Goal: Check status

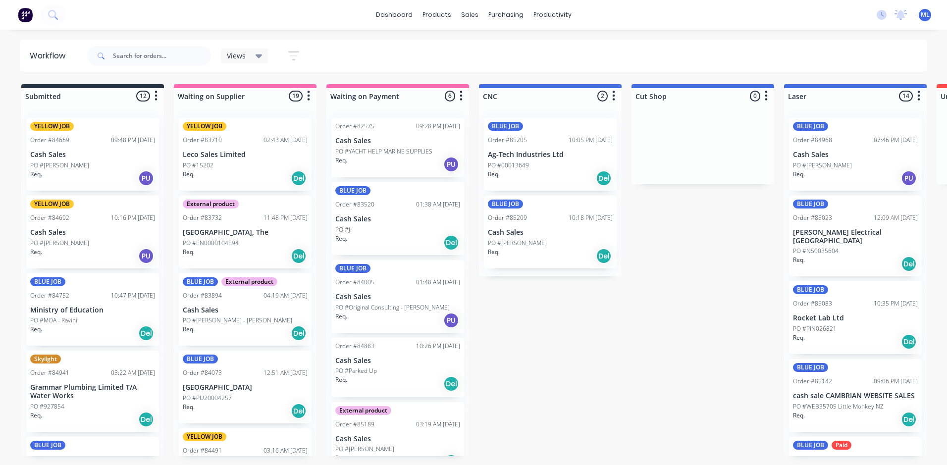
scroll to position [0, 967]
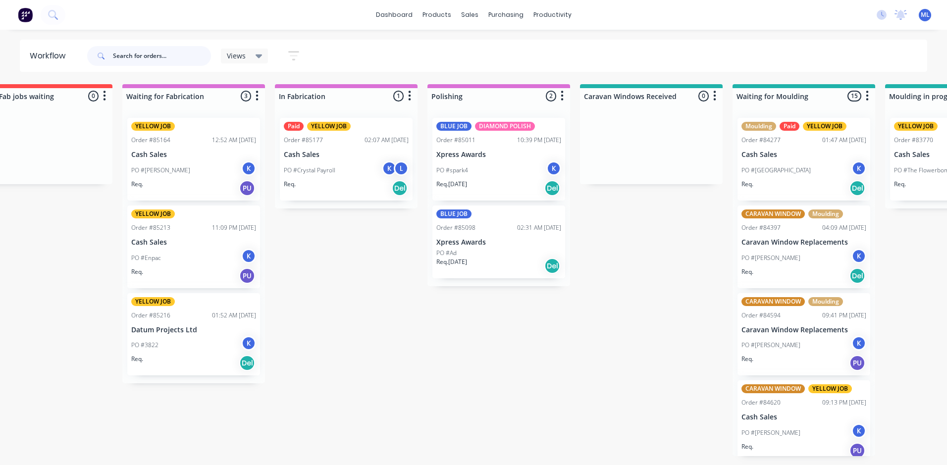
paste input "84976"
type input "84976"
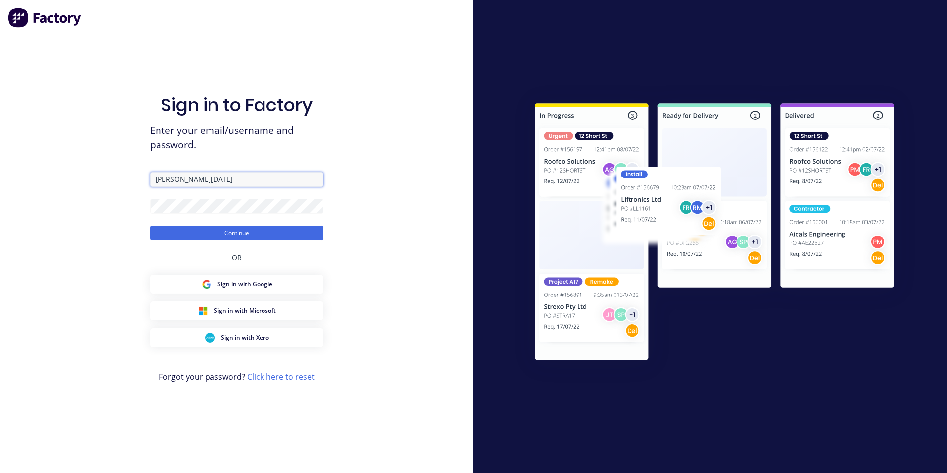
click at [221, 182] on input "[PERSON_NAME][DATE]" at bounding box center [236, 179] width 173 height 15
click at [194, 174] on input "[PERSON_NAME][DATE]" at bounding box center [236, 179] width 173 height 15
click at [190, 177] on input "[PERSON_NAME][DATE]" at bounding box center [236, 179] width 173 height 15
drag, startPoint x: 188, startPoint y: 179, endPoint x: 142, endPoint y: 173, distance: 46.5
click at [142, 173] on div "Sign in to Factory Enter your email/username and password. [PERSON_NAME][DATE] …" at bounding box center [237, 236] width 474 height 473
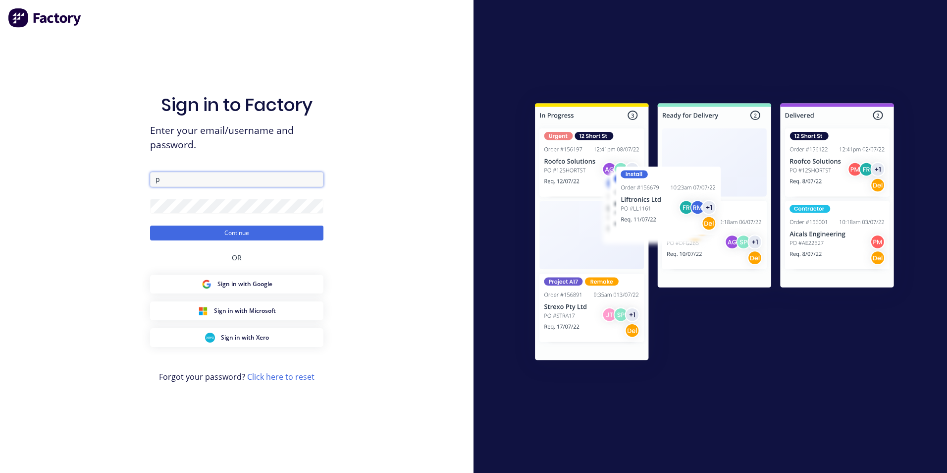
type input "[EMAIL_ADDRESS][DOMAIN_NAME]"
click at [229, 230] on button "Continue" at bounding box center [236, 232] width 173 height 15
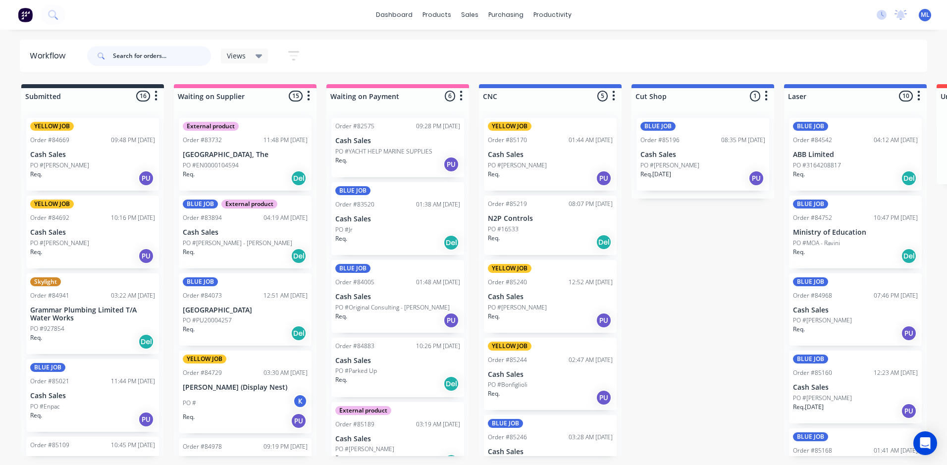
paste input "84976"
type input "84976"
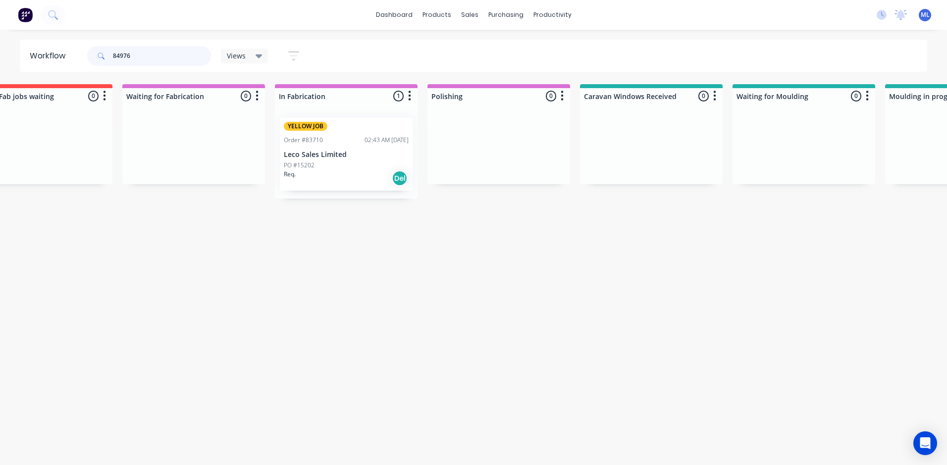
scroll to position [0, 987]
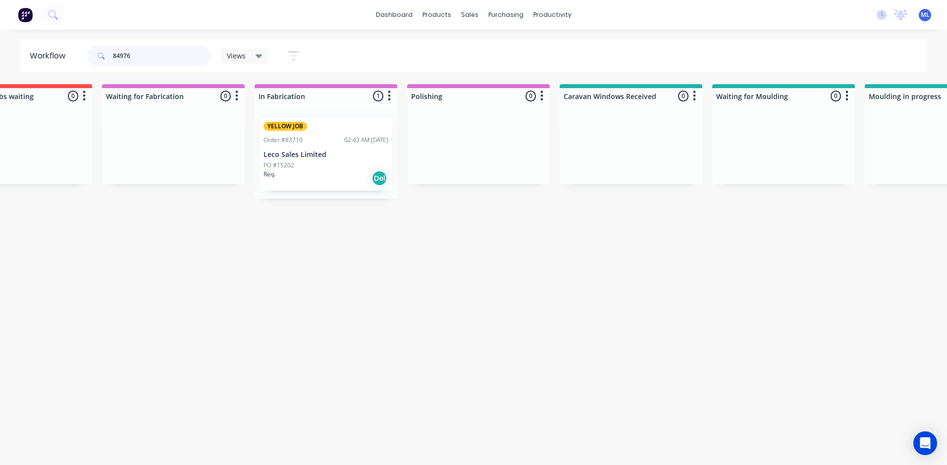
drag, startPoint x: 132, startPoint y: 56, endPoint x: 110, endPoint y: 55, distance: 22.3
click at [110, 55] on div "84976" at bounding box center [149, 56] width 124 height 20
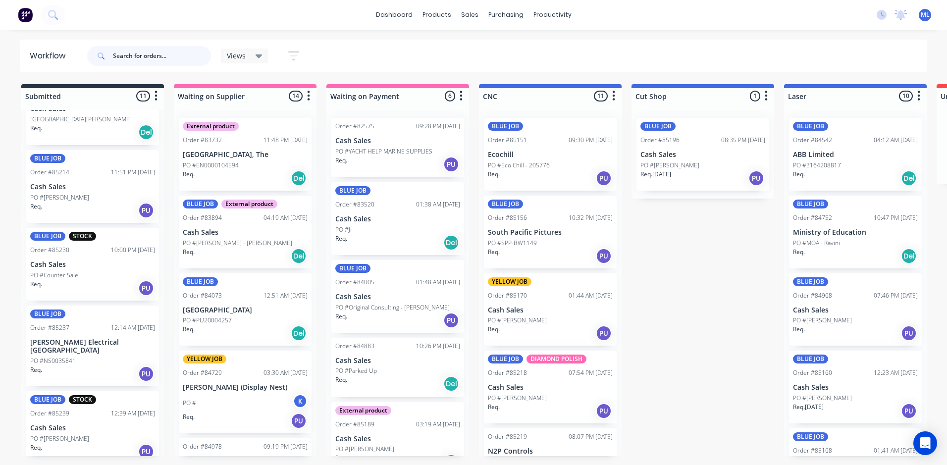
scroll to position [493, 0]
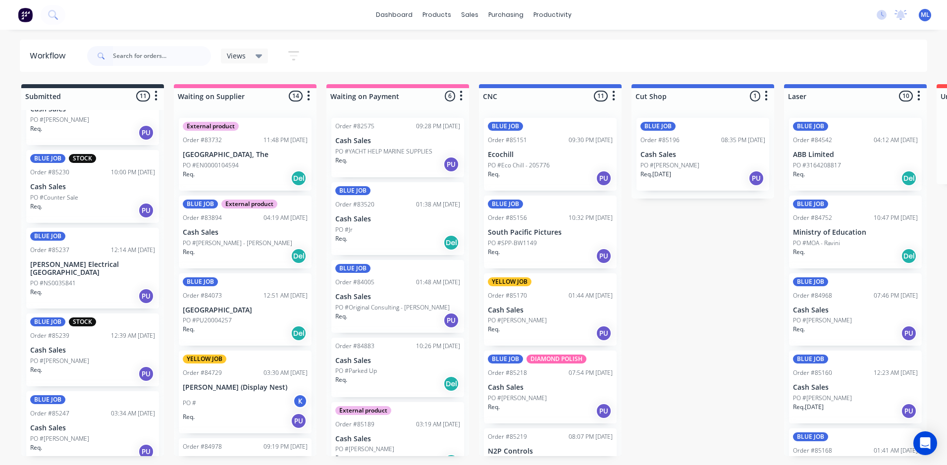
click at [97, 443] on div "Req. PU" at bounding box center [92, 451] width 125 height 17
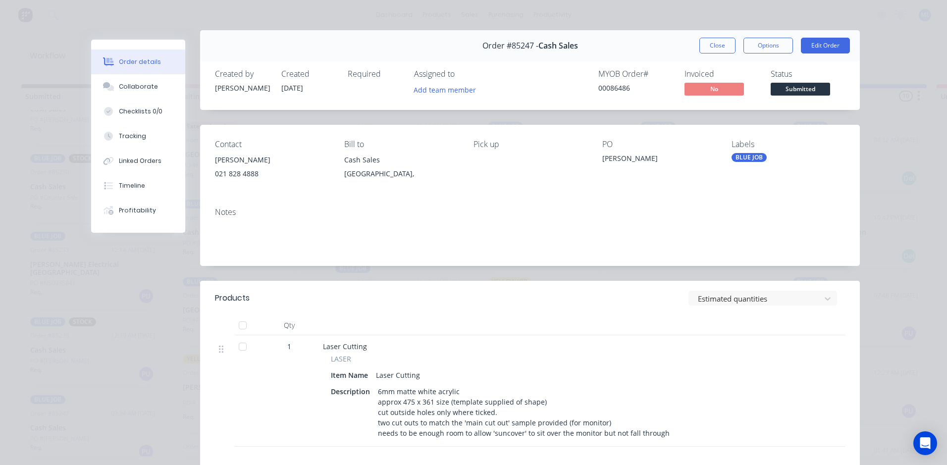
scroll to position [0, 0]
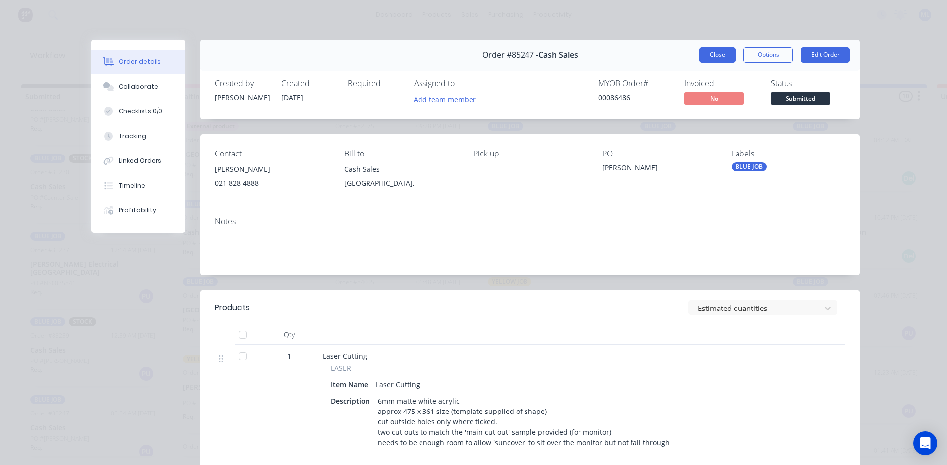
click at [715, 54] on button "Close" at bounding box center [717, 55] width 36 height 16
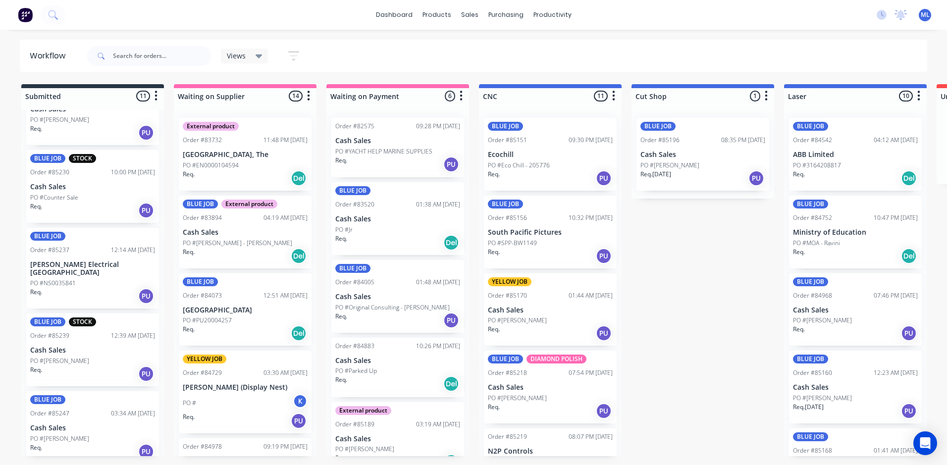
click at [95, 347] on div "BLUE JOB STOCK Order #85239 12:39 AM 13/10/25 Cash Sales PO #Mike Everson Req. …" at bounding box center [92, 350] width 133 height 73
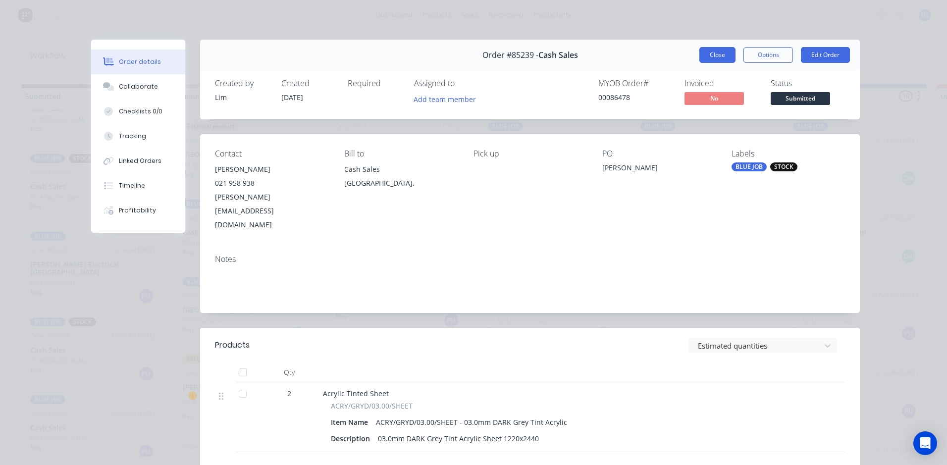
click at [711, 54] on button "Close" at bounding box center [717, 55] width 36 height 16
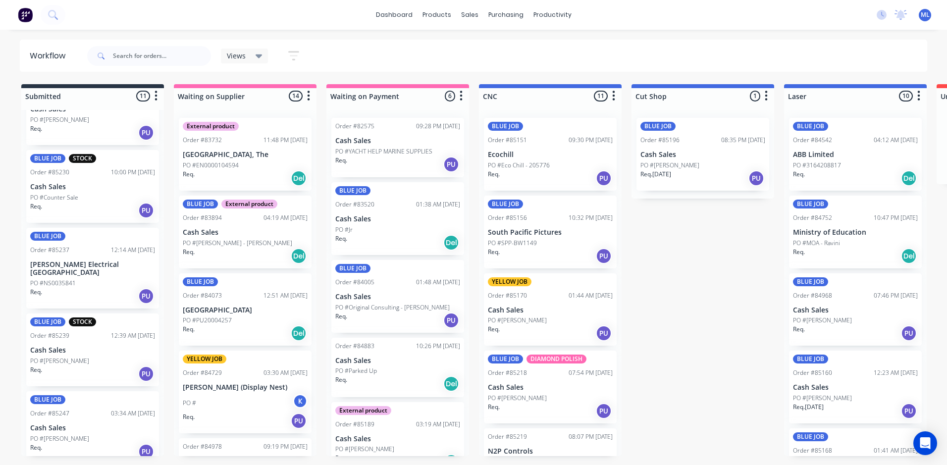
click at [88, 279] on div "PO #NS0035841" at bounding box center [92, 283] width 125 height 9
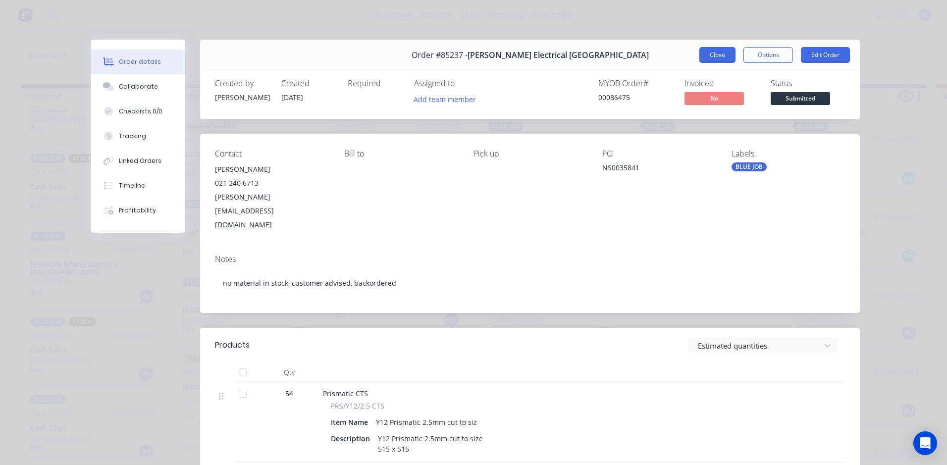
click at [704, 55] on button "Close" at bounding box center [717, 55] width 36 height 16
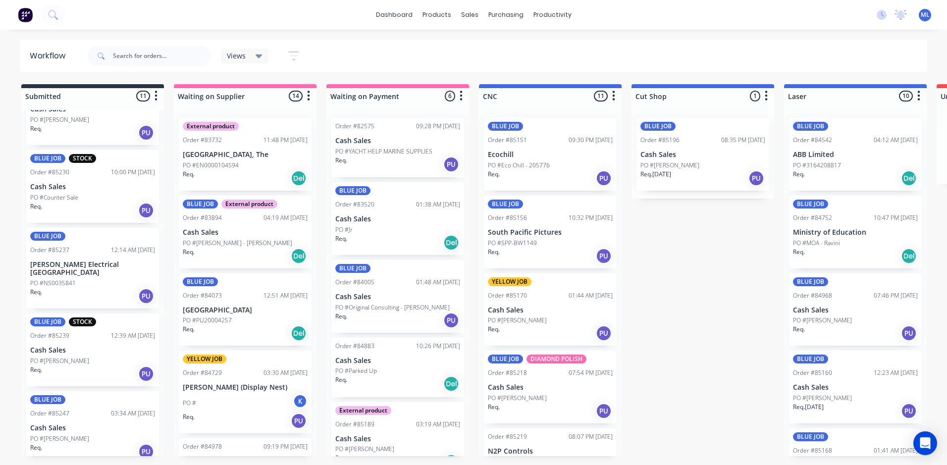
click at [95, 207] on div "Req. PU" at bounding box center [92, 210] width 125 height 17
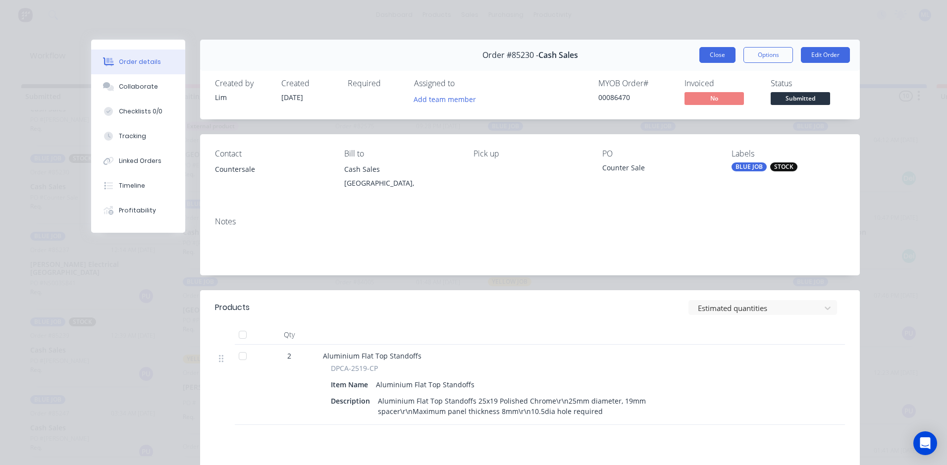
click at [700, 56] on button "Close" at bounding box center [717, 55] width 36 height 16
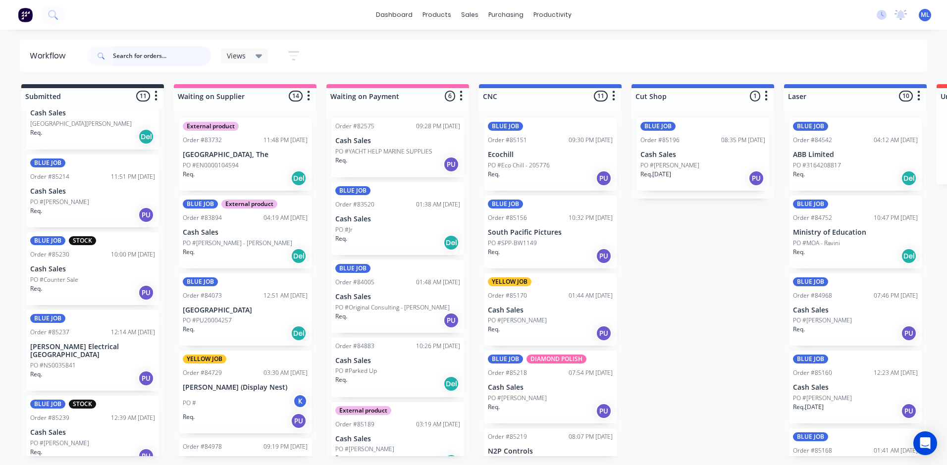
scroll to position [394, 0]
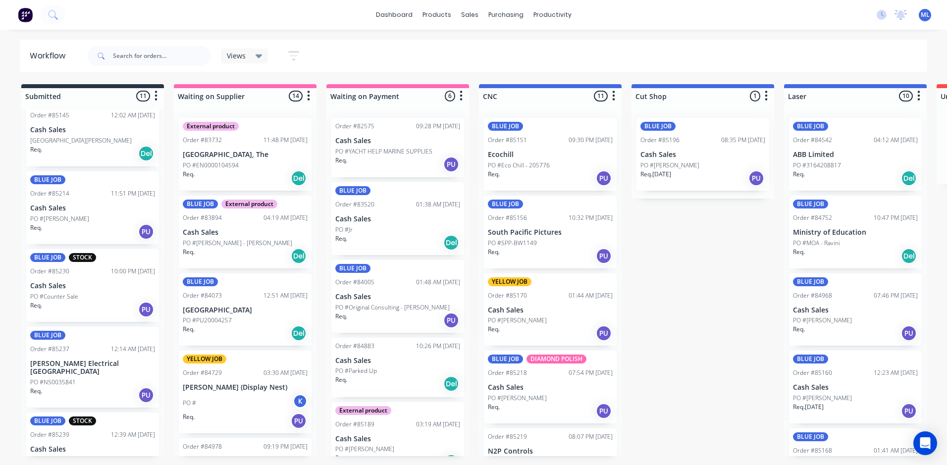
click at [89, 223] on div "Req. PU" at bounding box center [92, 231] width 125 height 17
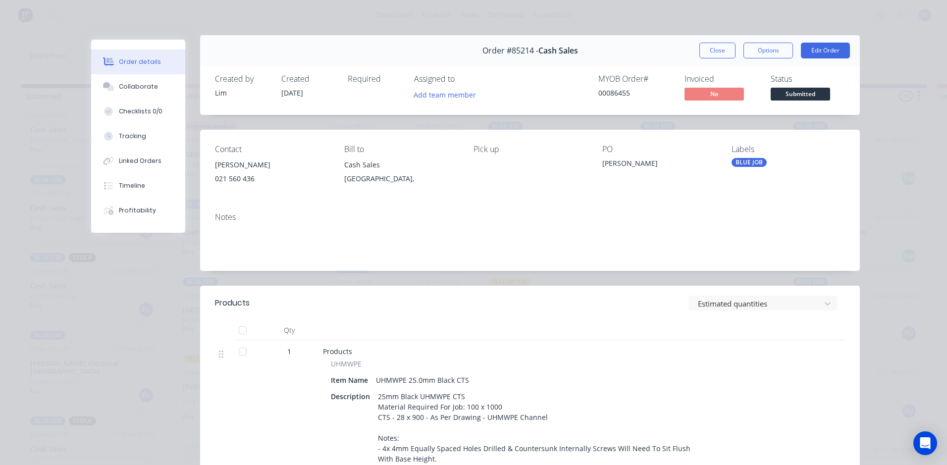
scroll to position [0, 0]
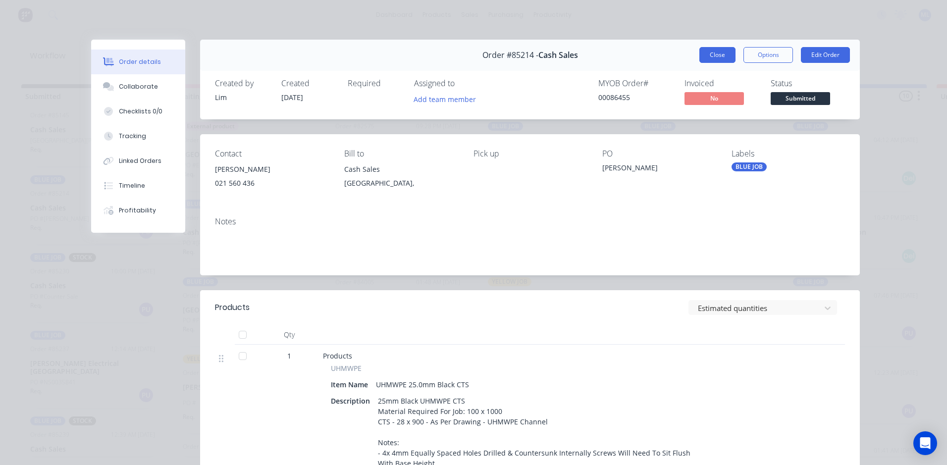
click at [718, 59] on button "Close" at bounding box center [717, 55] width 36 height 16
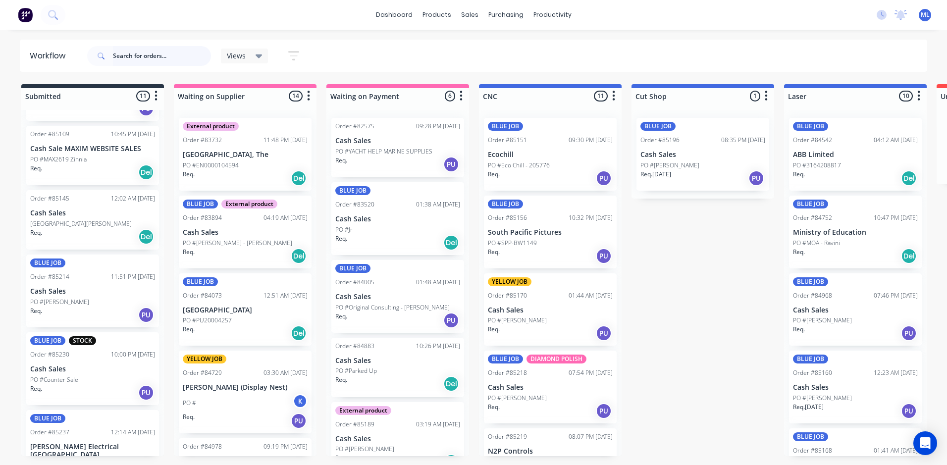
scroll to position [295, 0]
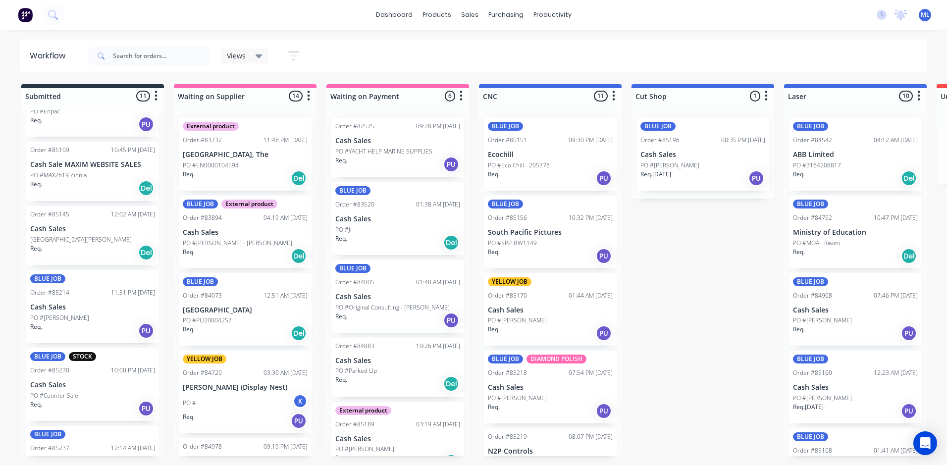
click at [94, 240] on p "[GEOGRAPHIC_DATA][PERSON_NAME]" at bounding box center [81, 239] width 102 height 9
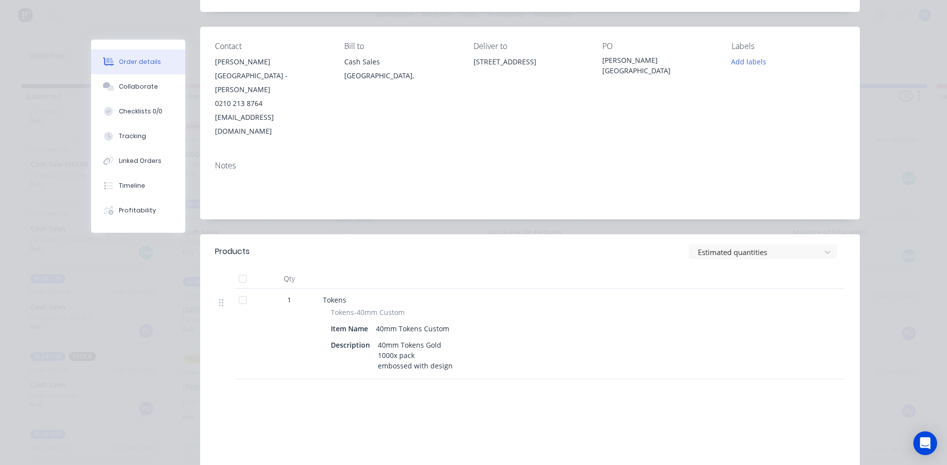
scroll to position [0, 0]
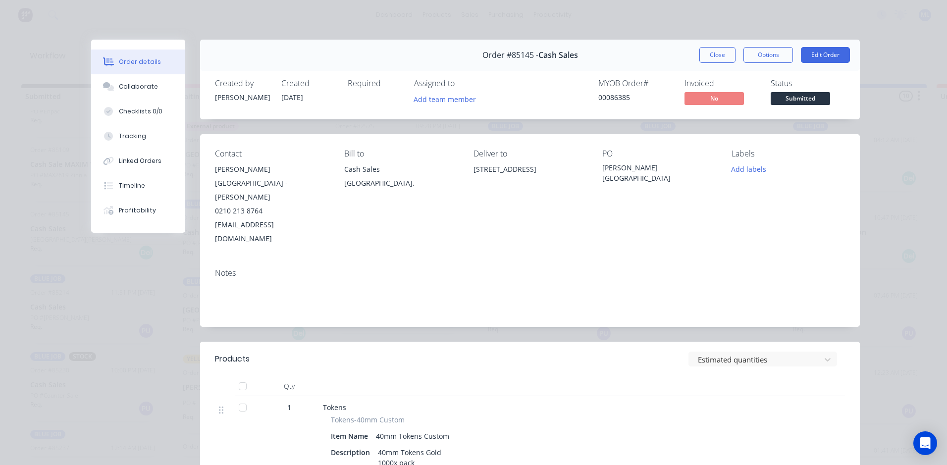
drag, startPoint x: 716, startPoint y: 53, endPoint x: 622, endPoint y: 90, distance: 101.4
click at [716, 53] on button "Close" at bounding box center [717, 55] width 36 height 16
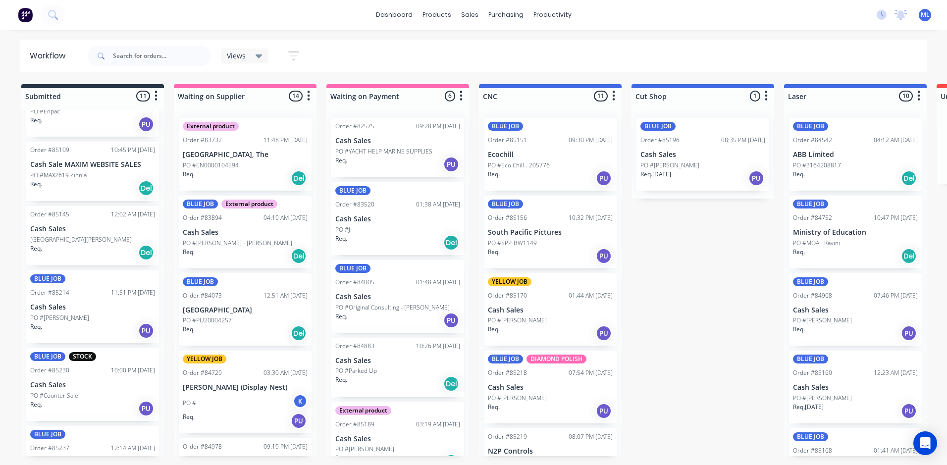
click at [105, 185] on div "Req. Del" at bounding box center [92, 188] width 125 height 17
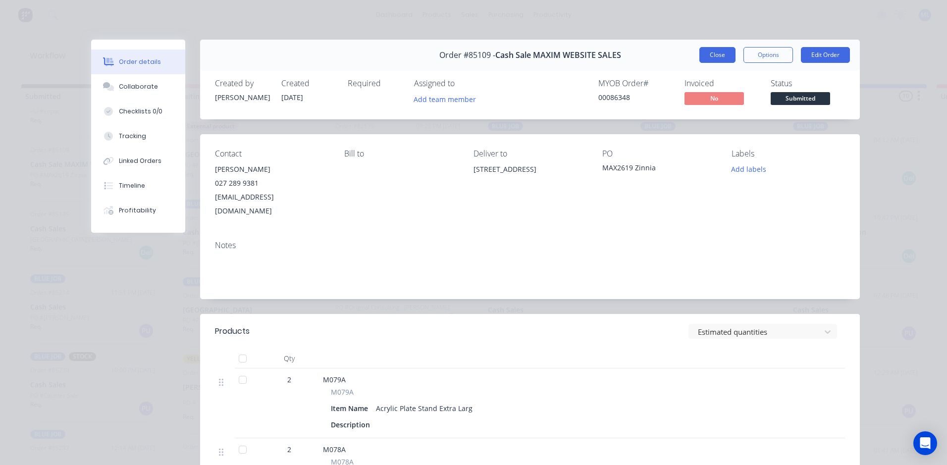
click at [714, 54] on button "Close" at bounding box center [717, 55] width 36 height 16
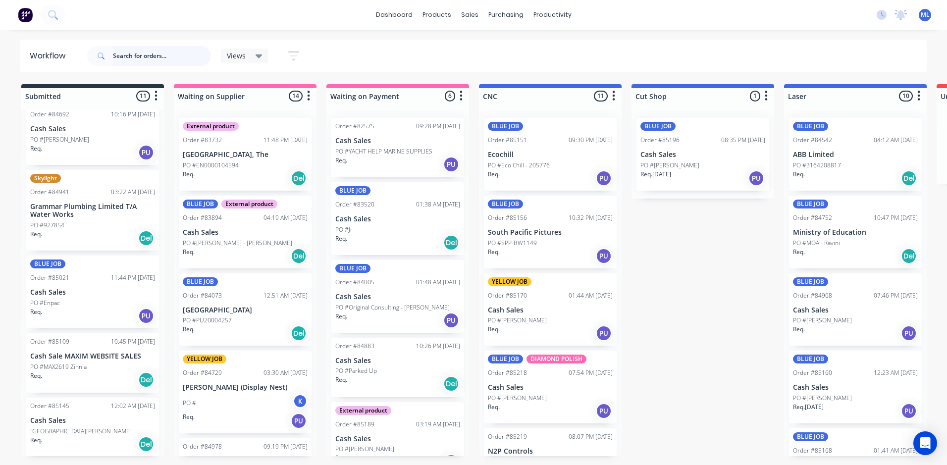
scroll to position [97, 0]
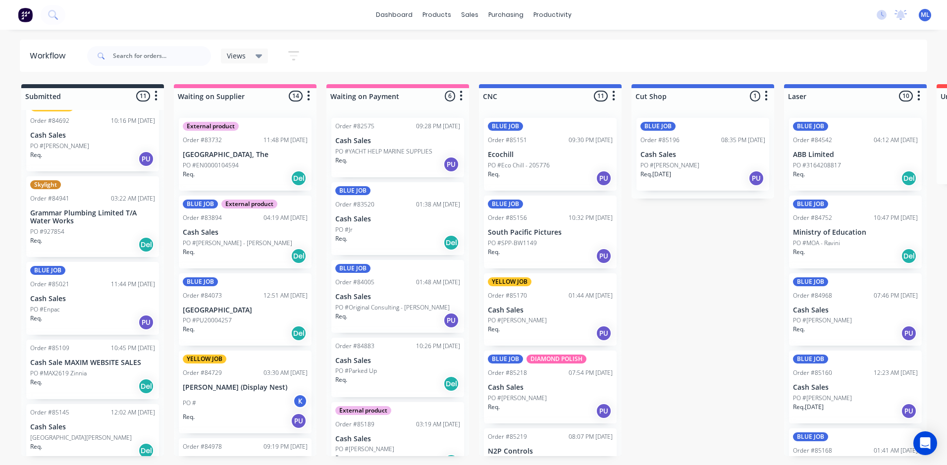
click at [83, 306] on div "PO #Enpac" at bounding box center [92, 309] width 125 height 9
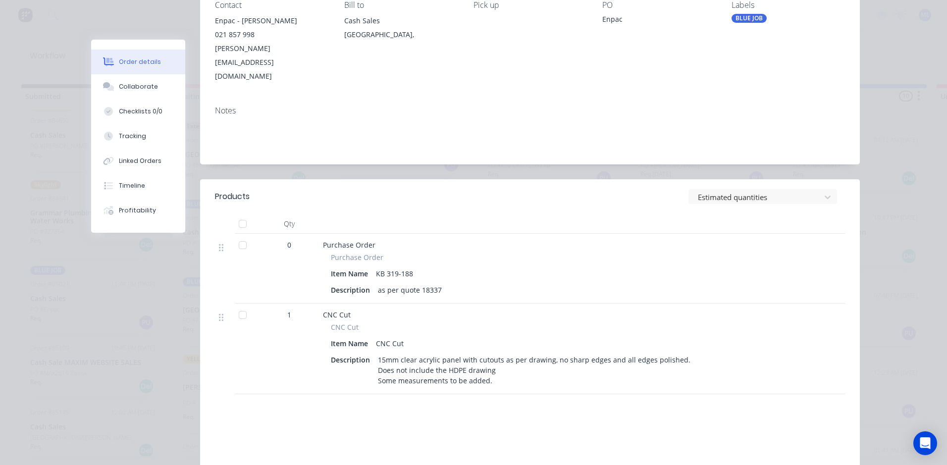
scroll to position [0, 0]
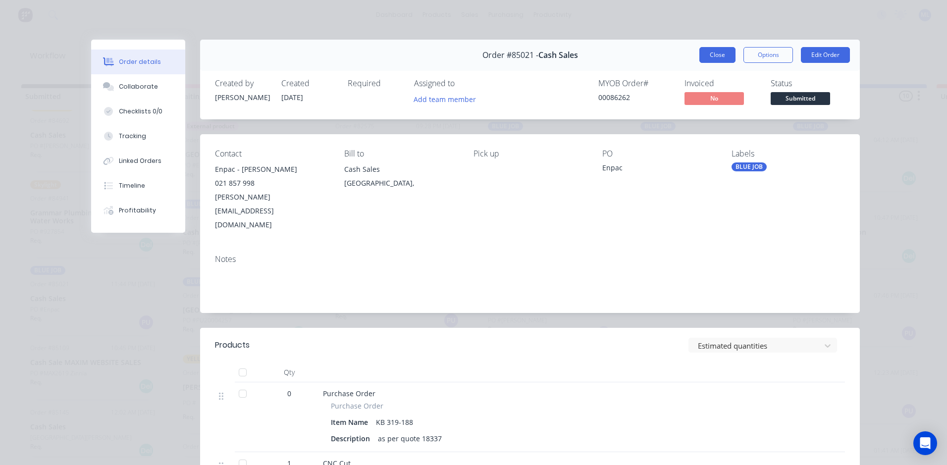
click at [705, 58] on button "Close" at bounding box center [717, 55] width 36 height 16
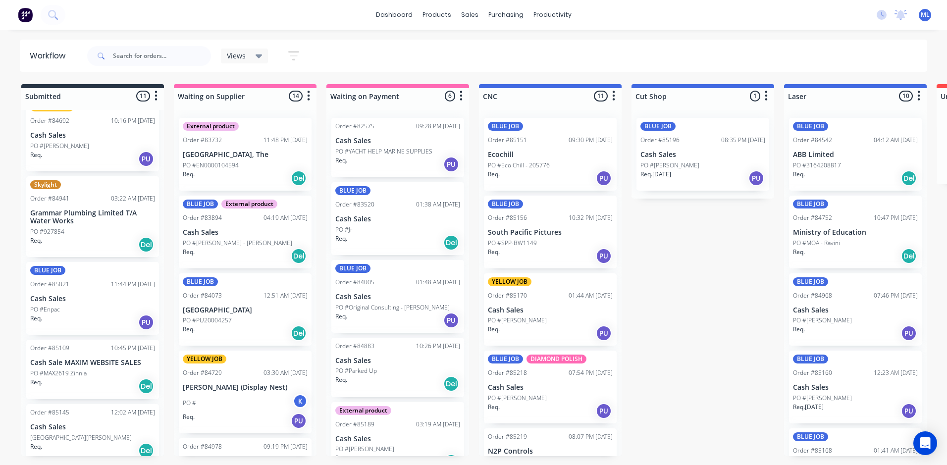
click at [90, 232] on div "PO #927854" at bounding box center [92, 231] width 125 height 9
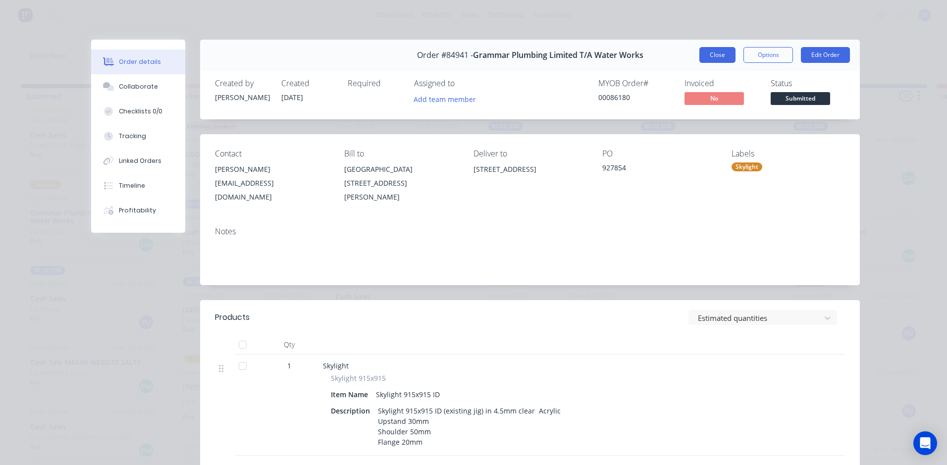
click at [703, 59] on button "Close" at bounding box center [717, 55] width 36 height 16
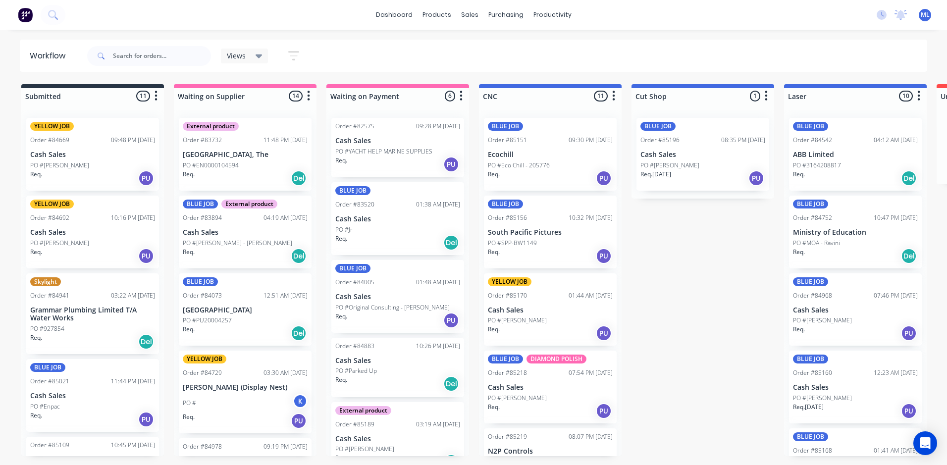
click at [74, 242] on div "PO #[PERSON_NAME]" at bounding box center [92, 243] width 125 height 9
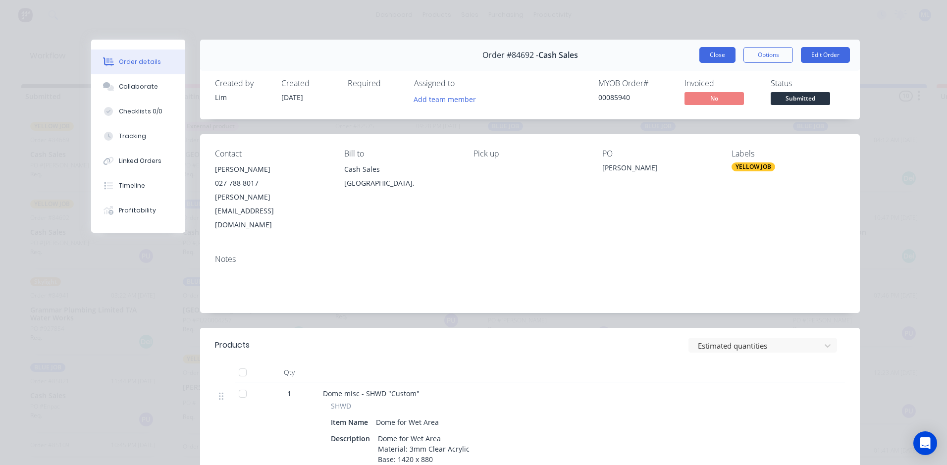
click at [709, 57] on button "Close" at bounding box center [717, 55] width 36 height 16
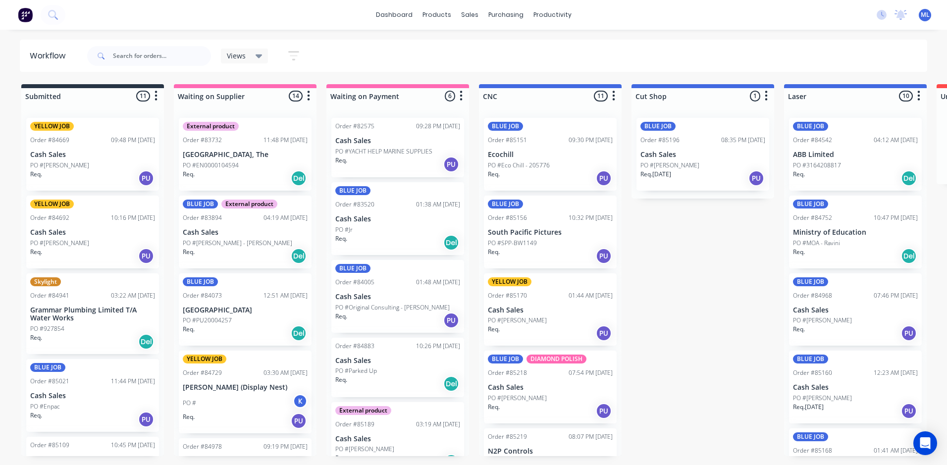
click at [83, 165] on div "PO #[PERSON_NAME]" at bounding box center [92, 165] width 125 height 9
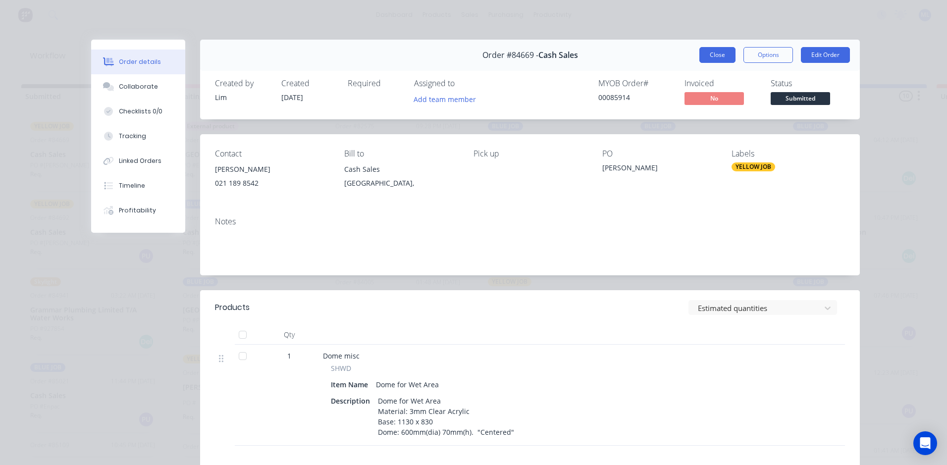
click at [705, 52] on button "Close" at bounding box center [717, 55] width 36 height 16
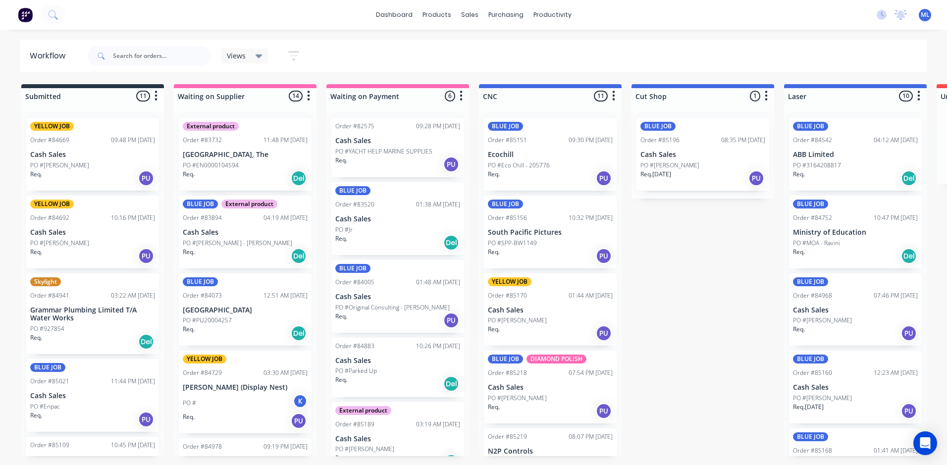
click at [86, 250] on div "Req. PU" at bounding box center [92, 256] width 125 height 17
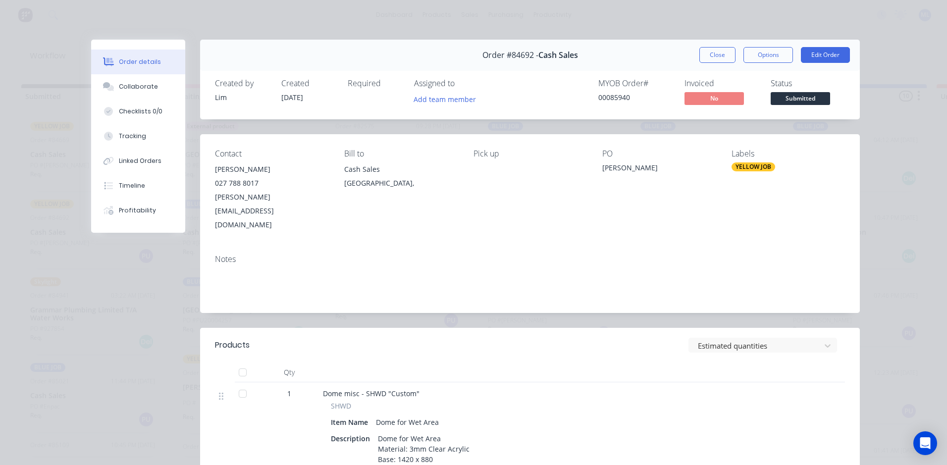
drag, startPoint x: 707, startPoint y: 52, endPoint x: 702, endPoint y: 56, distance: 6.3
click at [707, 52] on button "Close" at bounding box center [717, 55] width 36 height 16
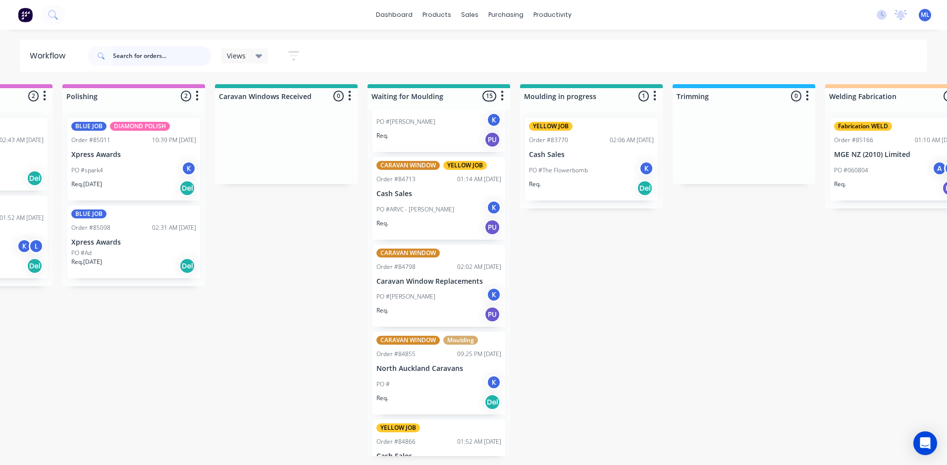
scroll to position [495, 0]
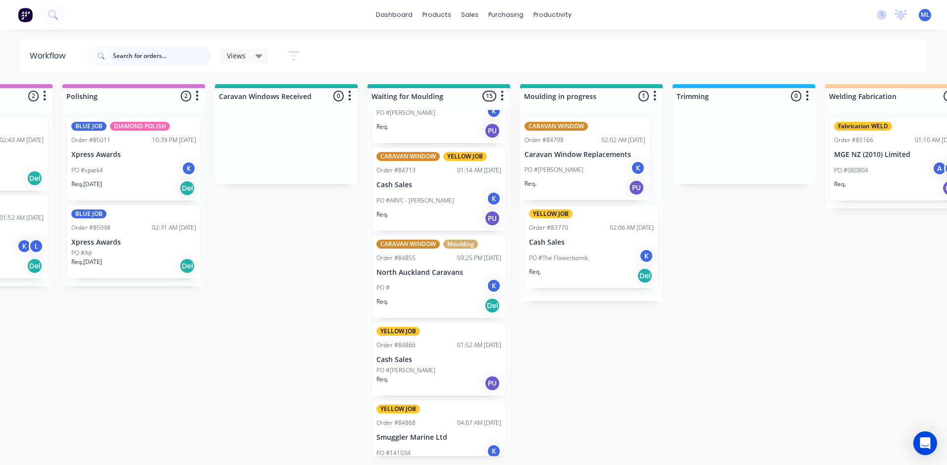
drag, startPoint x: 448, startPoint y: 285, endPoint x: 605, endPoint y: 164, distance: 198.2
click at [603, 164] on div "Submitted 11 Sort By Created date Required date Order number Customer name Most…" at bounding box center [563, 270] width 3807 height 372
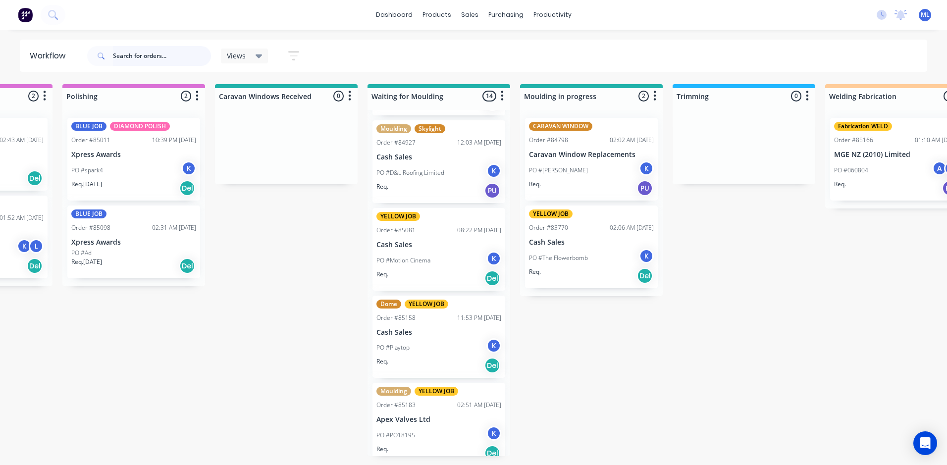
scroll to position [873, 0]
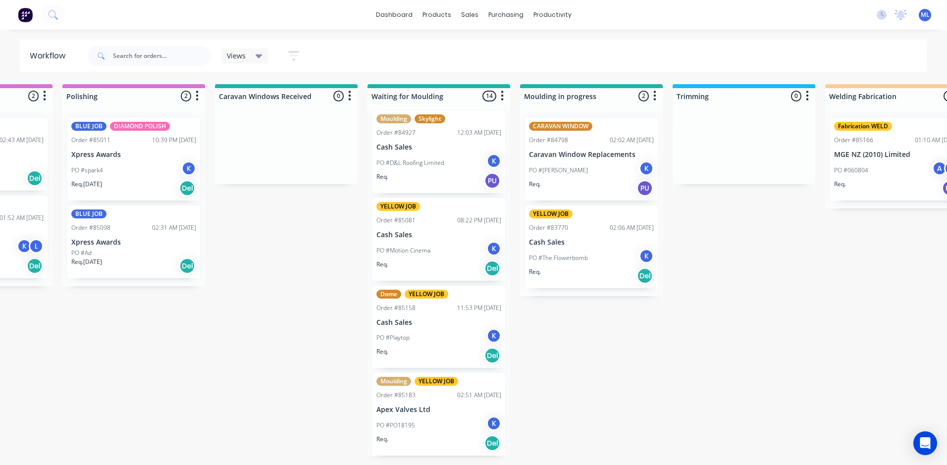
click at [430, 341] on div "PO #Playtop K" at bounding box center [438, 337] width 125 height 19
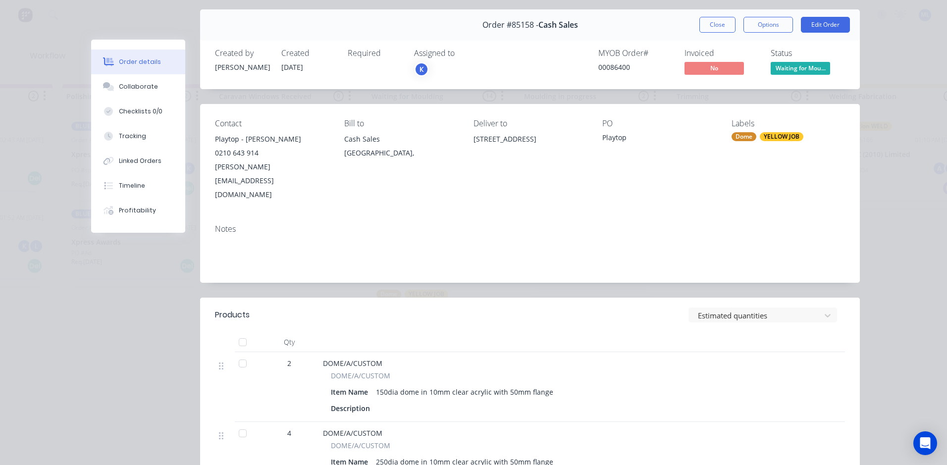
scroll to position [0, 0]
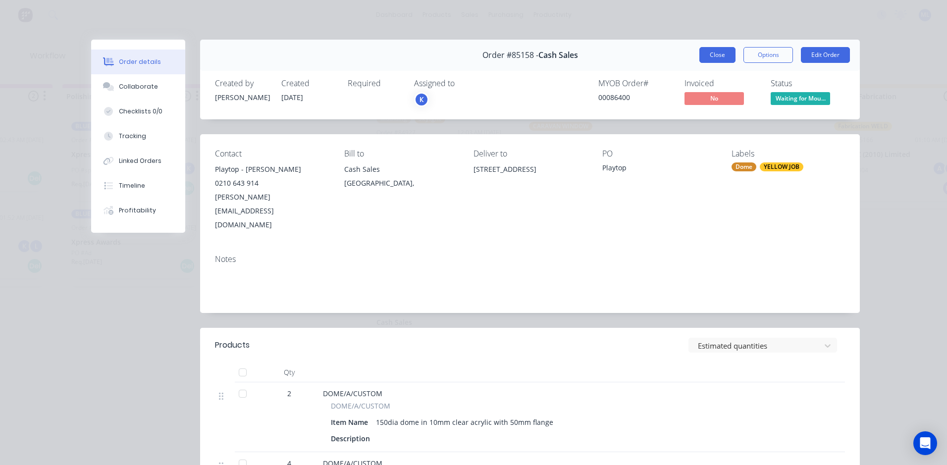
click at [714, 55] on button "Close" at bounding box center [717, 55] width 36 height 16
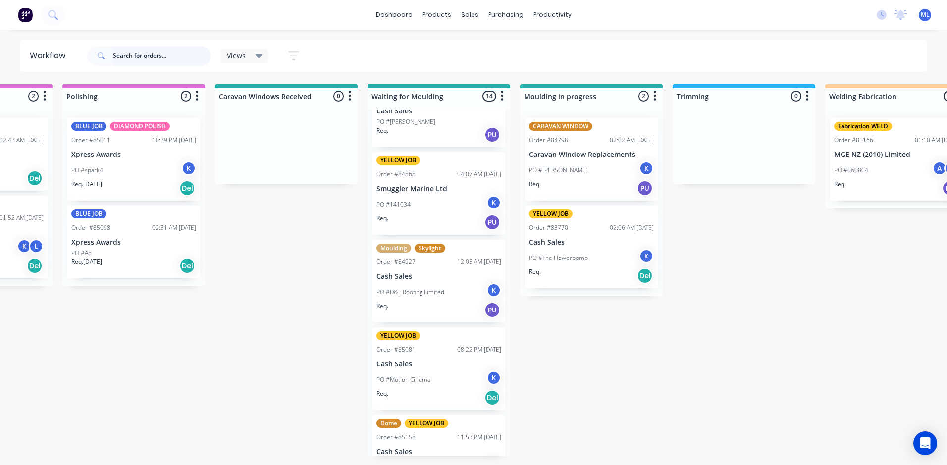
scroll to position [725, 0]
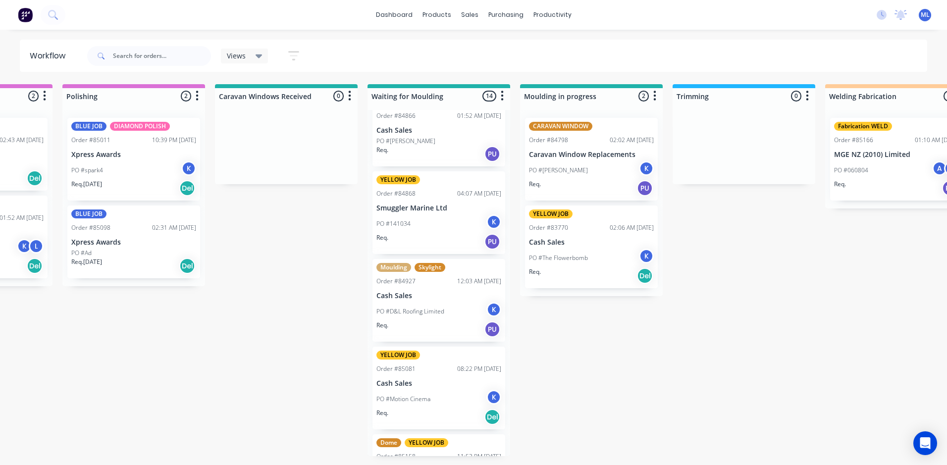
click at [455, 305] on div "PO #D&L Roofing Limited K" at bounding box center [438, 311] width 125 height 19
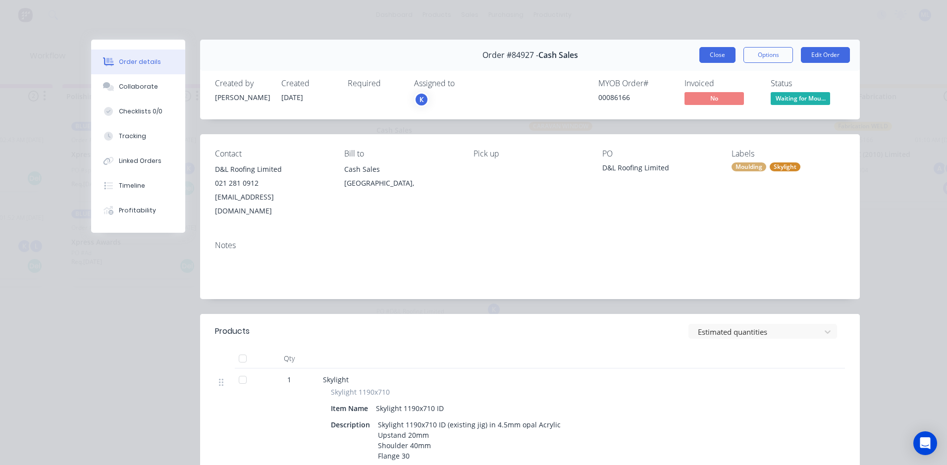
click at [709, 58] on button "Close" at bounding box center [717, 55] width 36 height 16
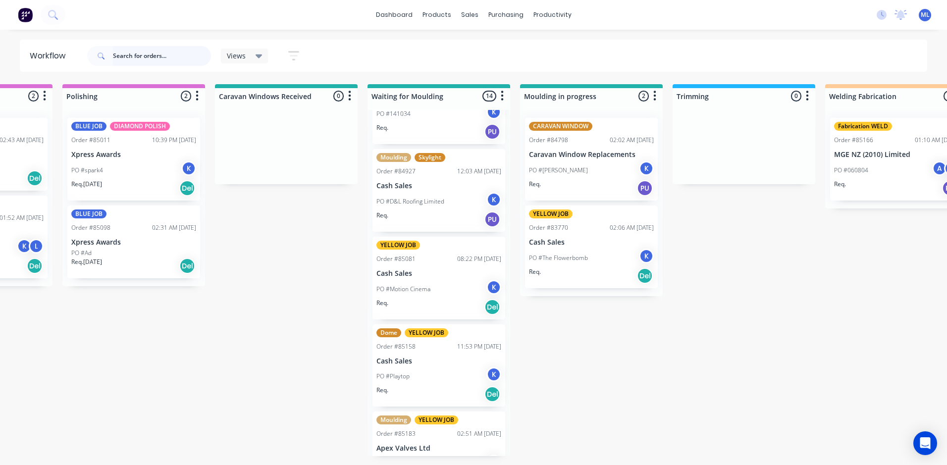
scroll to position [873, 0]
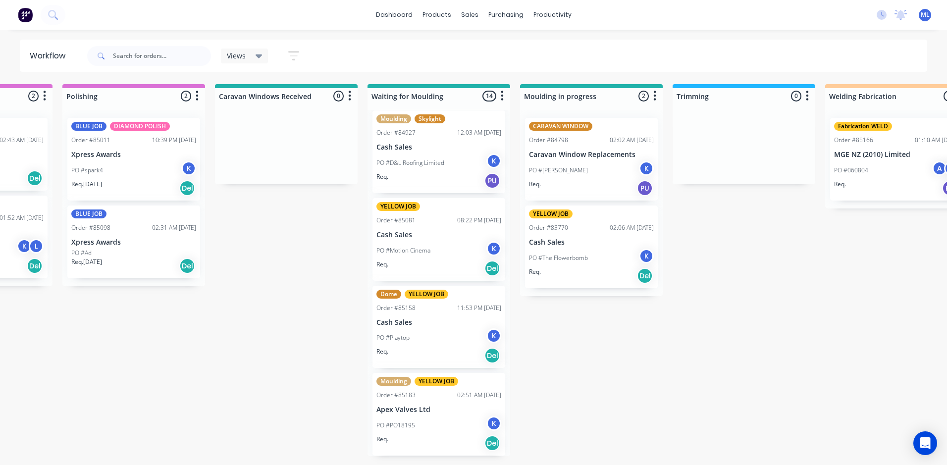
click at [437, 435] on div "Req. Del" at bounding box center [438, 443] width 125 height 17
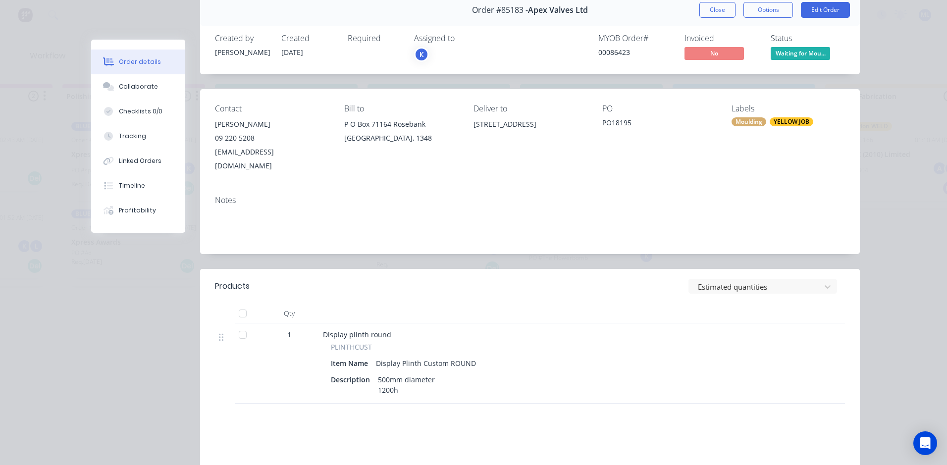
scroll to position [0, 0]
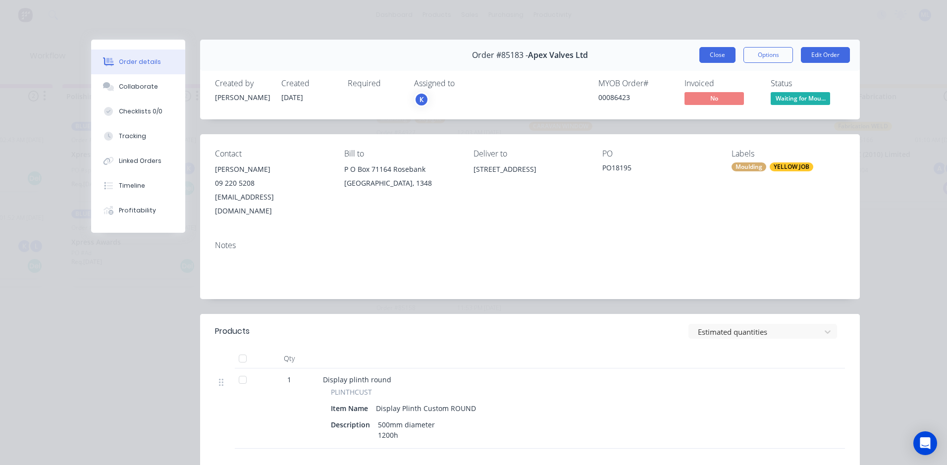
click at [705, 58] on button "Close" at bounding box center [717, 55] width 36 height 16
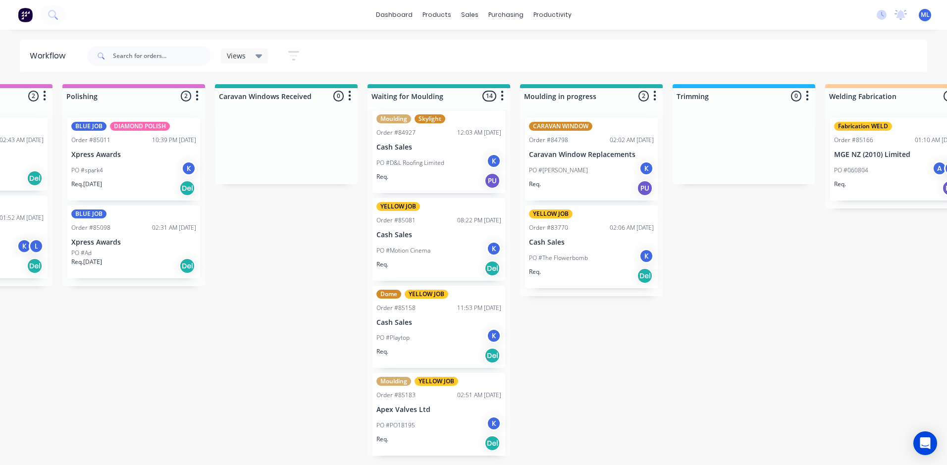
click at [446, 253] on div "PO #Motion Cinema K" at bounding box center [438, 250] width 125 height 19
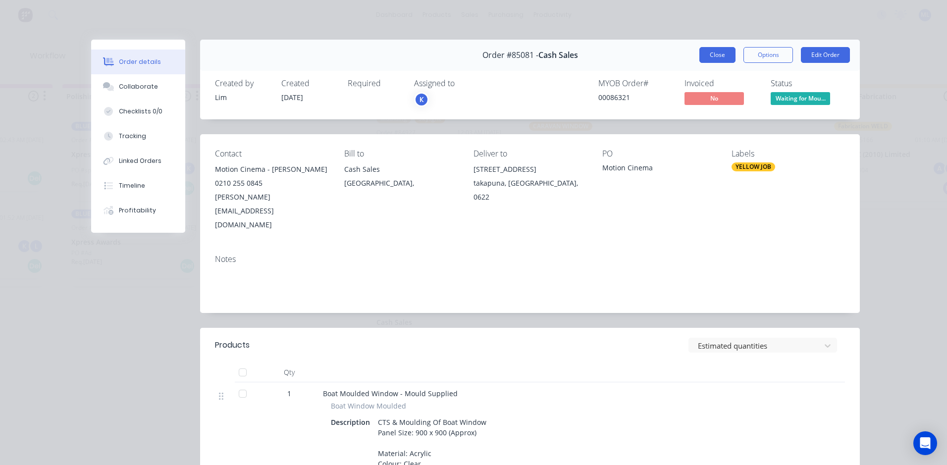
click at [705, 53] on button "Close" at bounding box center [717, 55] width 36 height 16
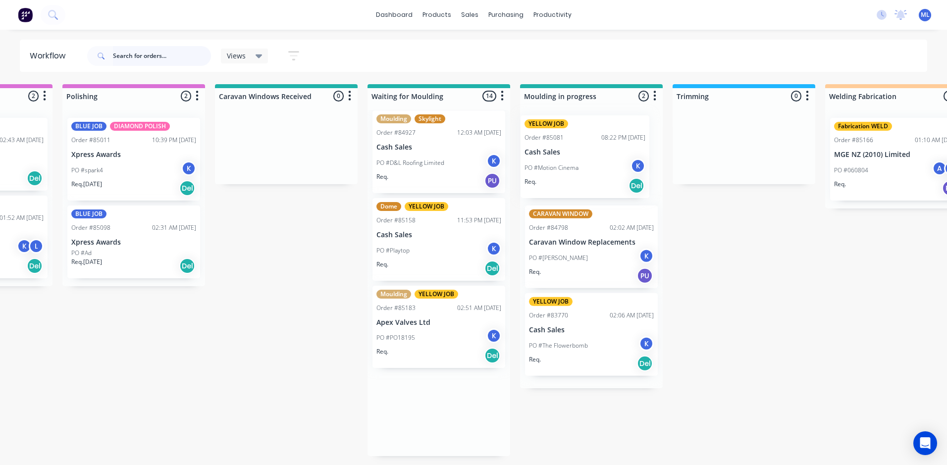
drag, startPoint x: 451, startPoint y: 244, endPoint x: 606, endPoint y: 162, distance: 174.6
click at [608, 157] on div "Submitted 11 Sort By Created date Required date Order number Customer name Most…" at bounding box center [563, 270] width 3807 height 372
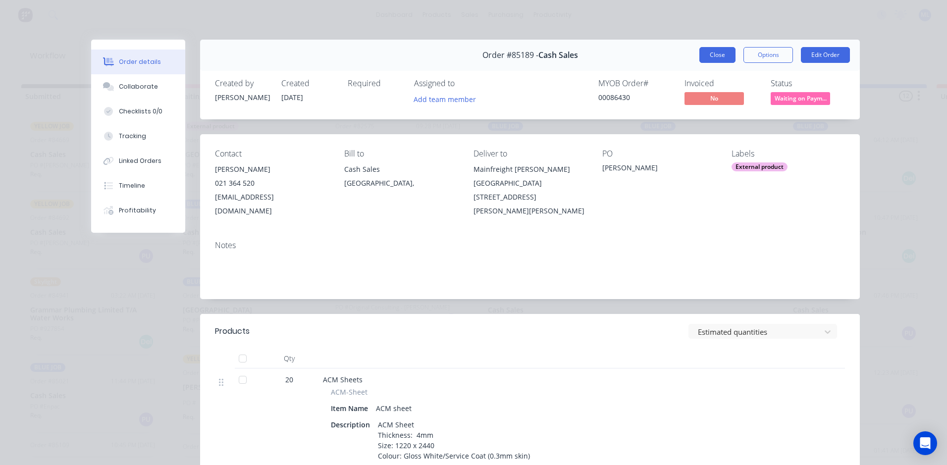
click at [712, 51] on button "Close" at bounding box center [717, 55] width 36 height 16
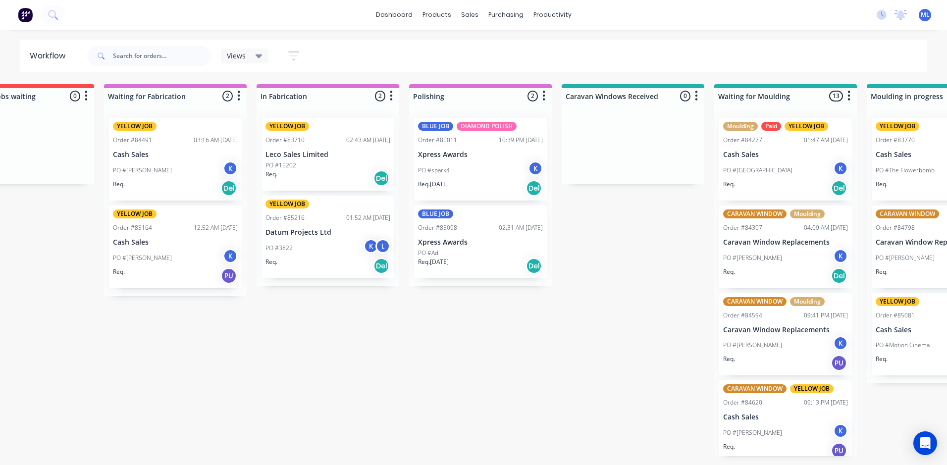
scroll to position [0, 1014]
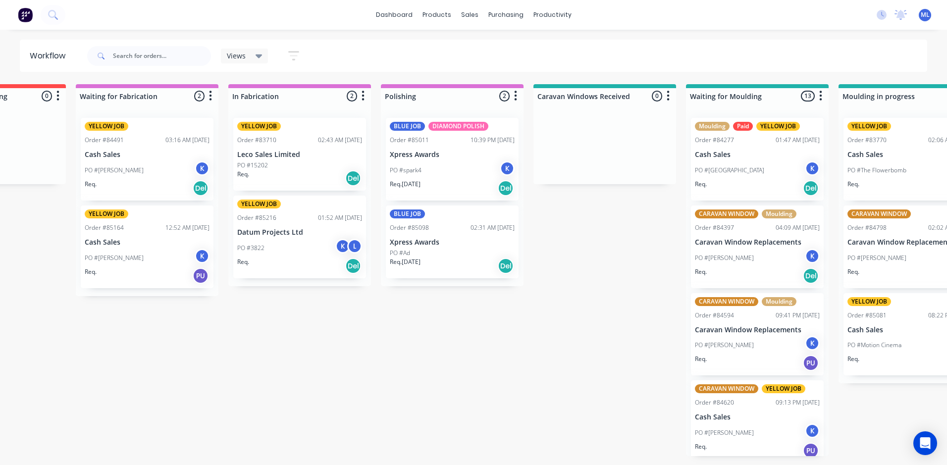
click at [633, 228] on div "Submitted 10 Sort By Created date Required date Order number Customer name Most…" at bounding box center [882, 270] width 3807 height 372
